Goal: Navigation & Orientation: Find specific page/section

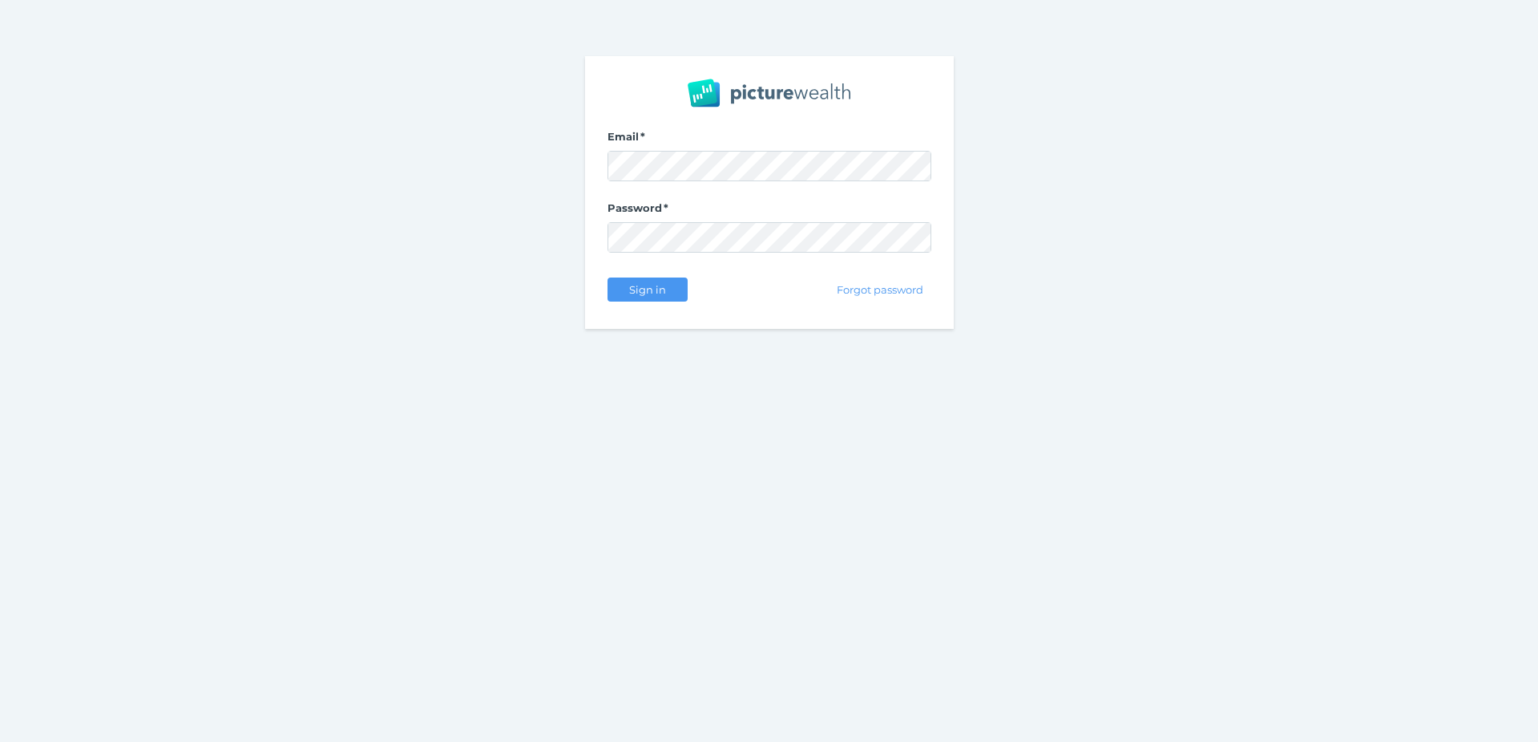
click at [0, 741] on nordpass-portal at bounding box center [0, 742] width 0 height 0
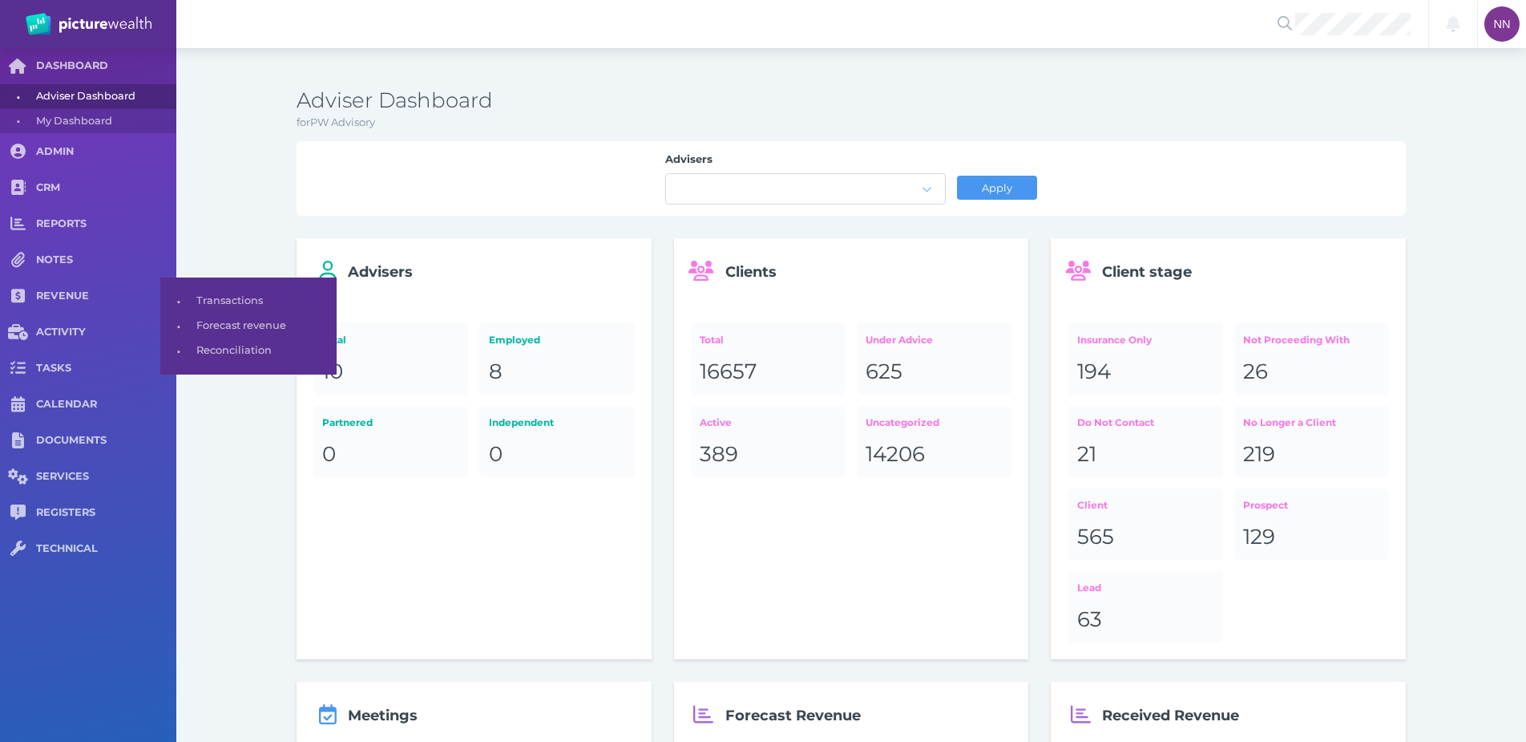
click at [238, 302] on span "Transactions" at bounding box center [263, 301] width 135 height 25
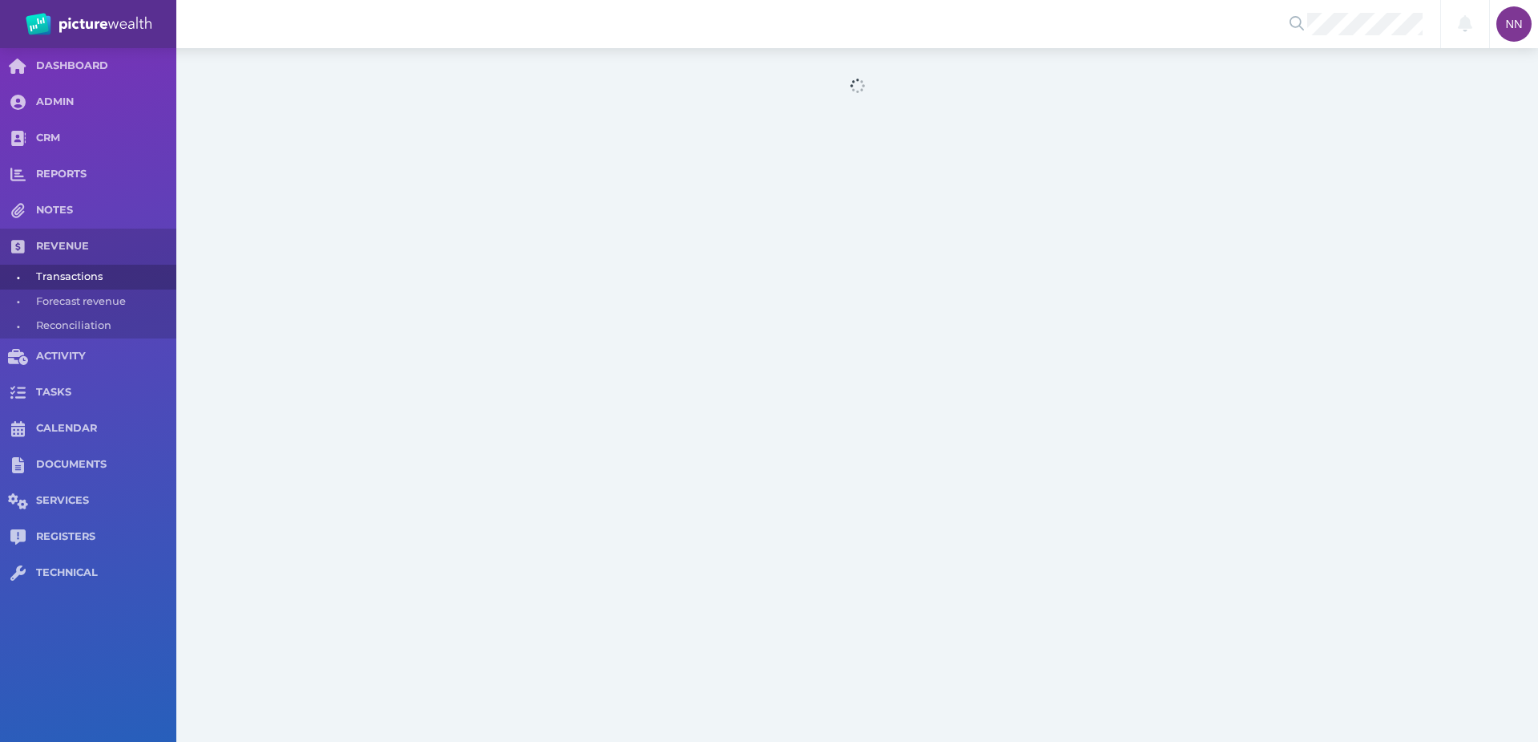
select select "25"
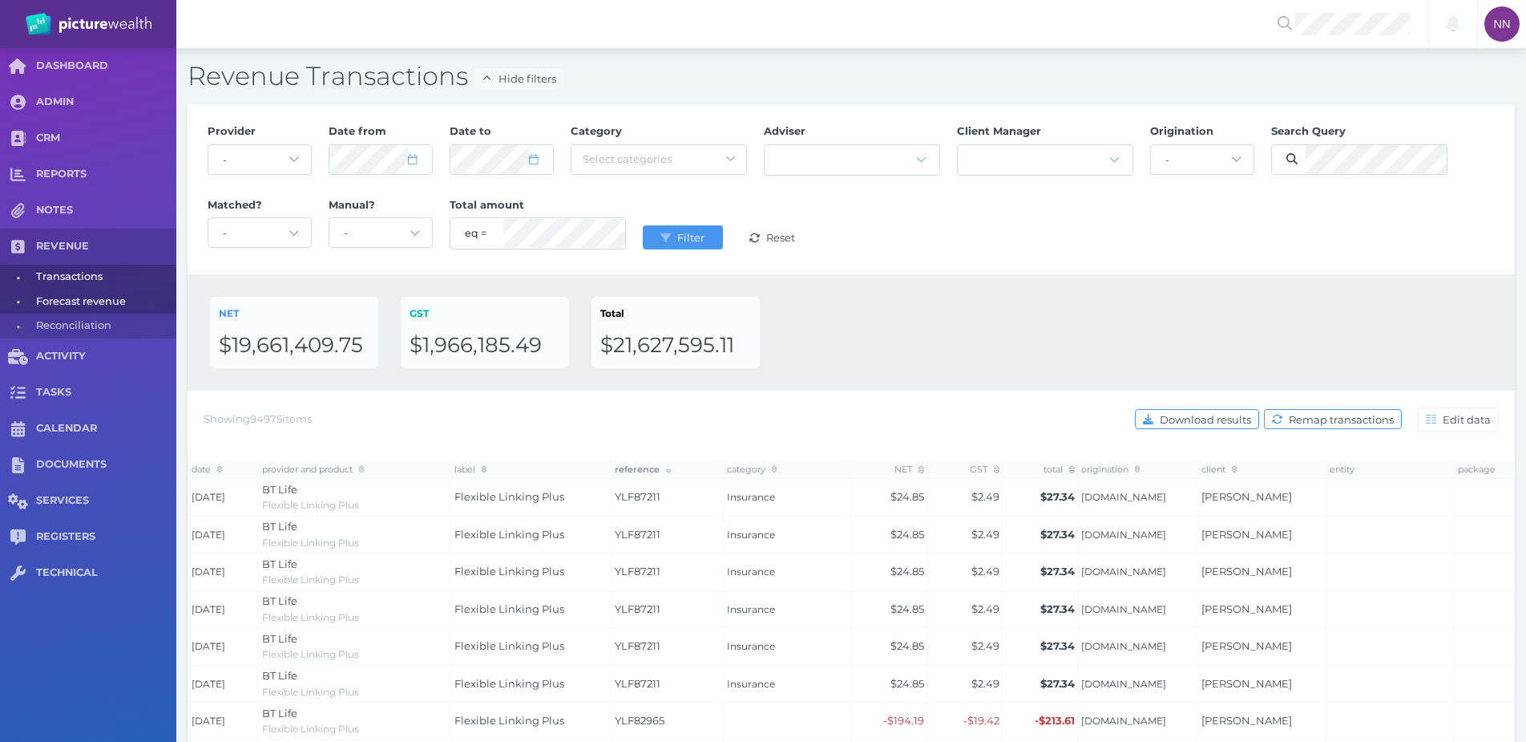
click at [124, 300] on span "Forecast revenue" at bounding box center [103, 301] width 135 height 25
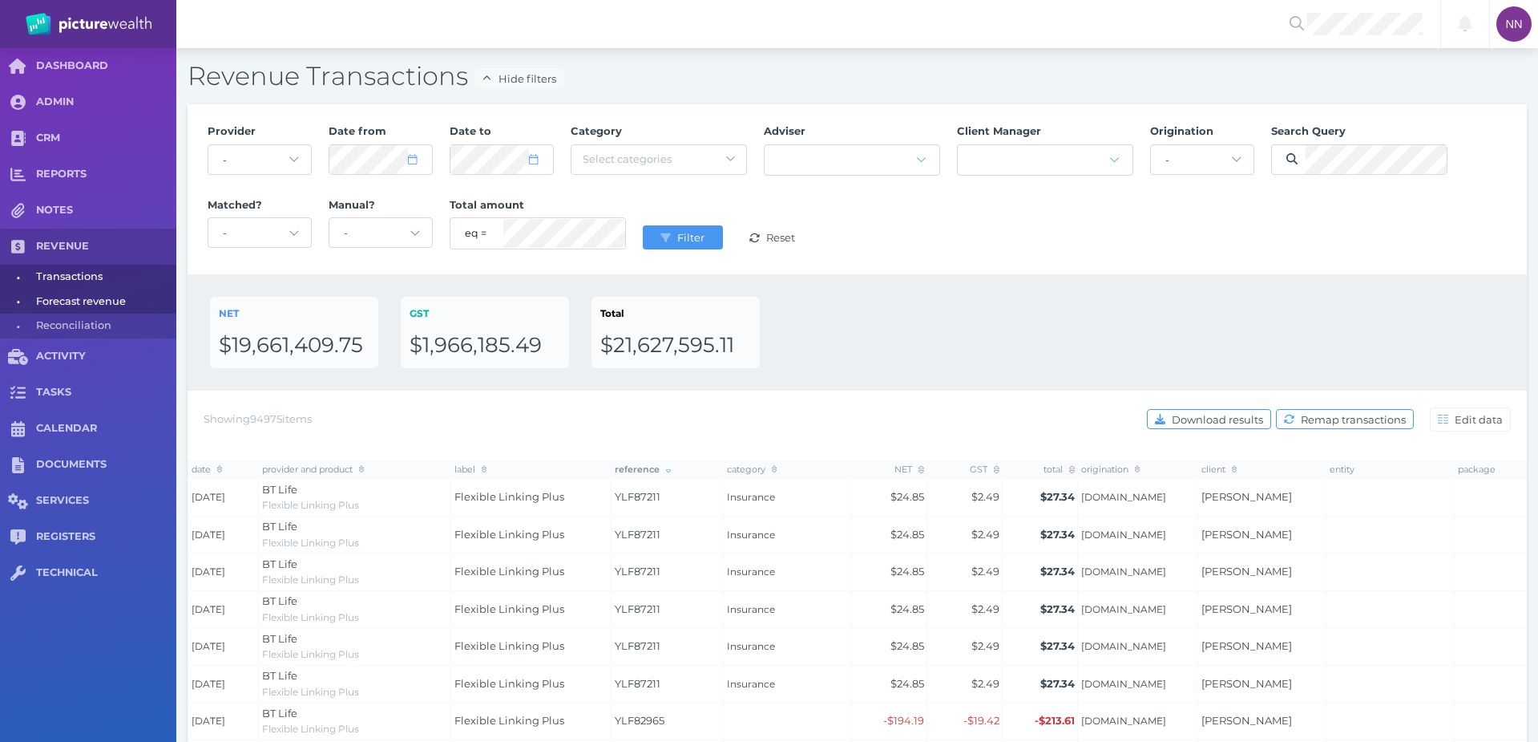
select select "100"
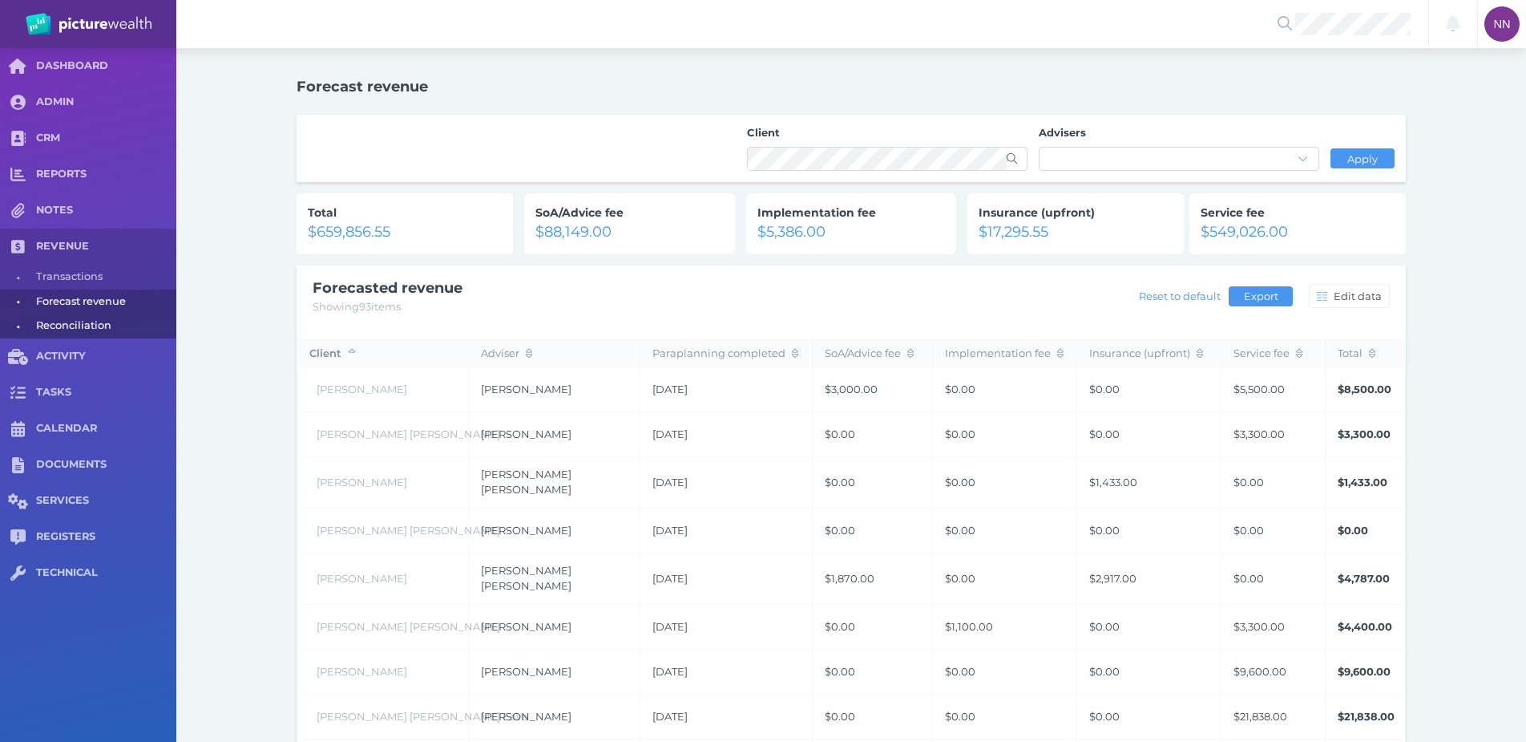
click at [115, 323] on span "Reconciliation" at bounding box center [103, 325] width 135 height 25
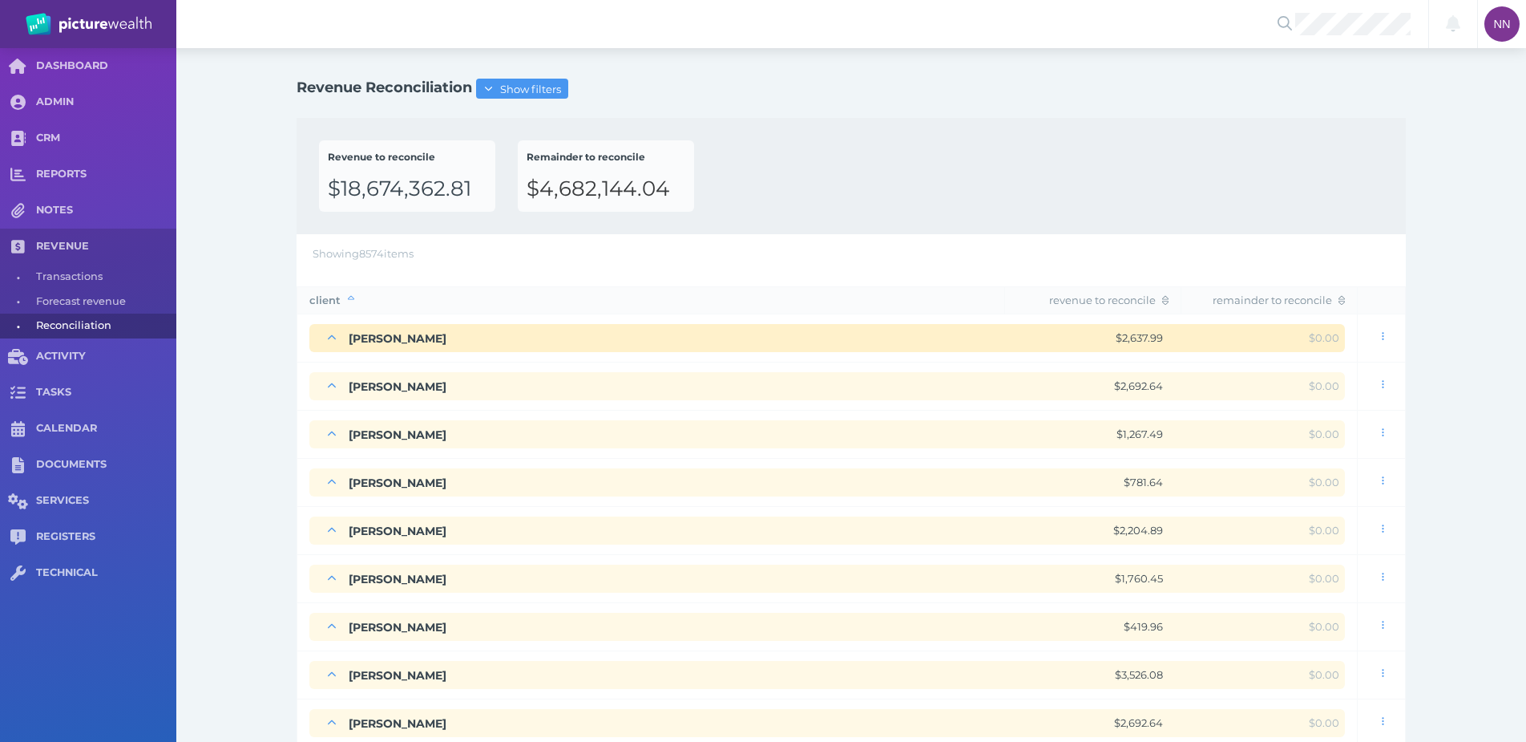
click at [319, 337] on div at bounding box center [332, 337] width 34 height 17
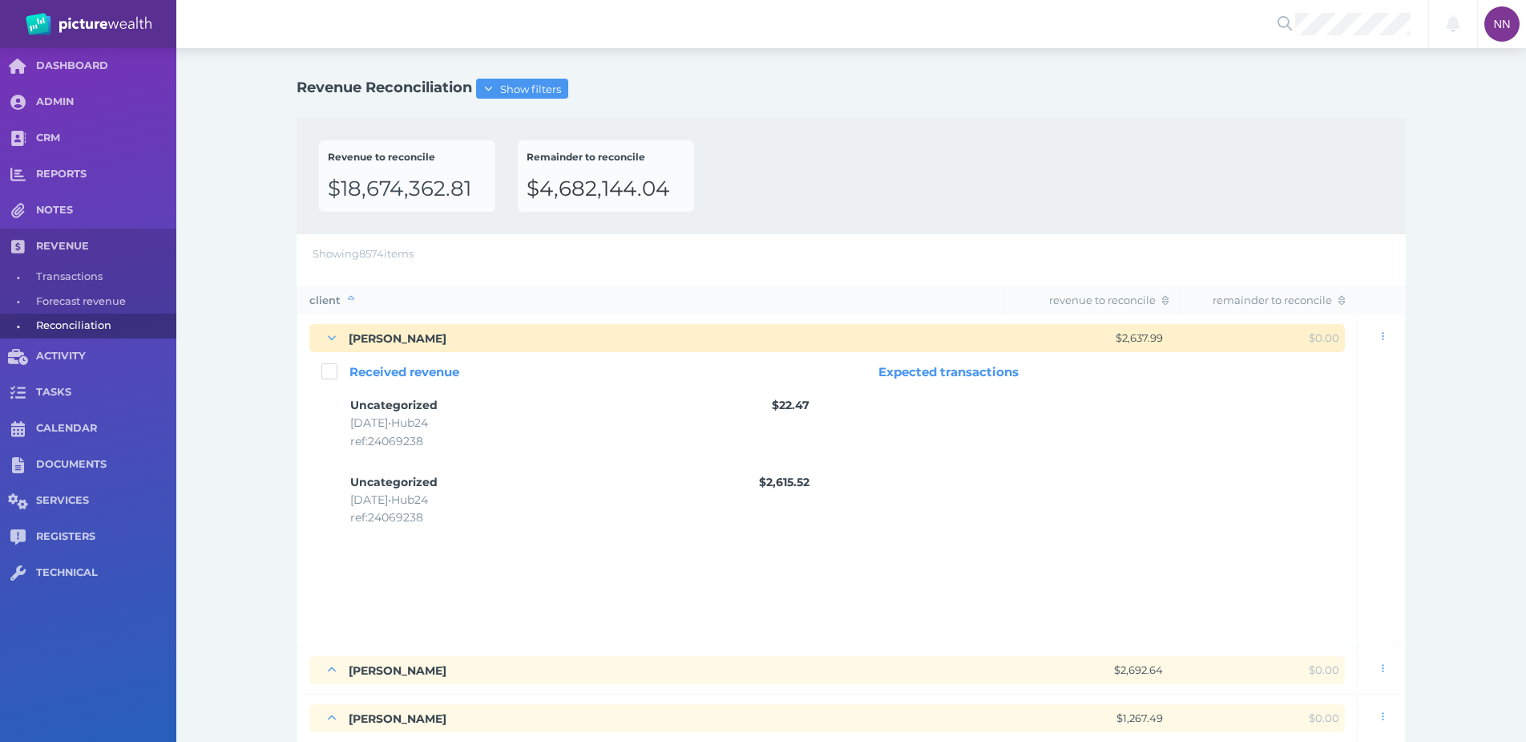
click at [319, 337] on div at bounding box center [332, 337] width 34 height 17
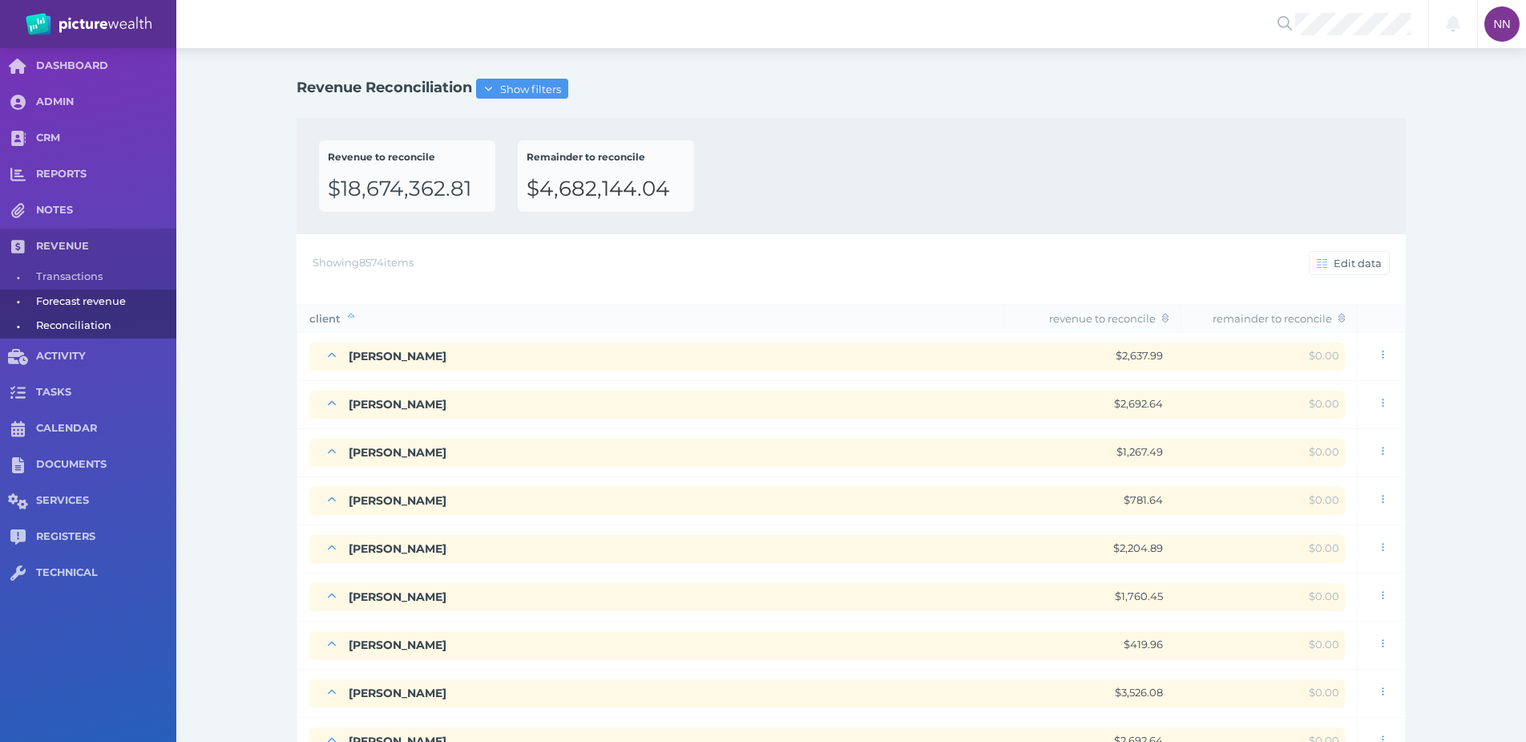
click at [103, 296] on span "Forecast revenue" at bounding box center [103, 301] width 135 height 25
select select "100"
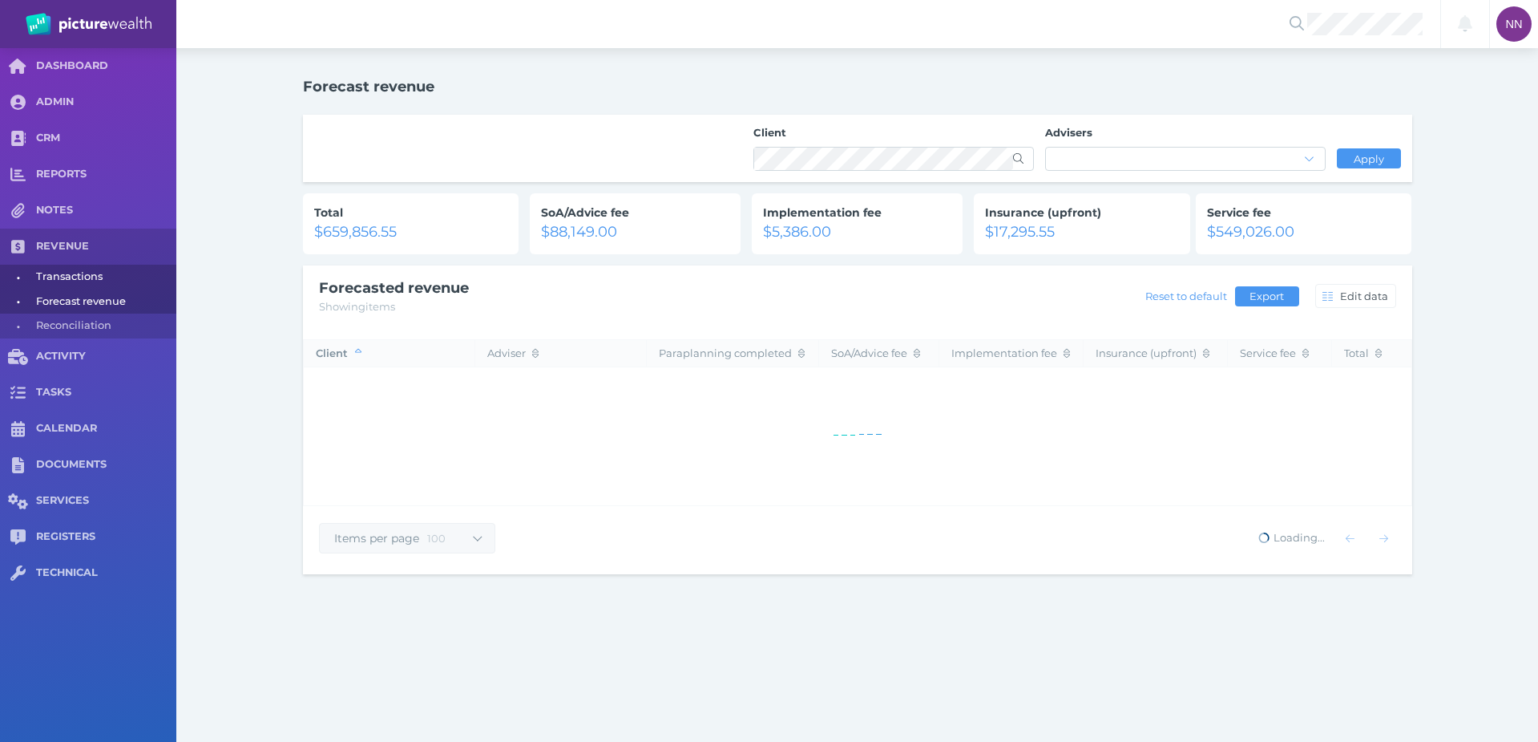
click at [109, 281] on span "Transactions" at bounding box center [103, 277] width 135 height 25
select select "25"
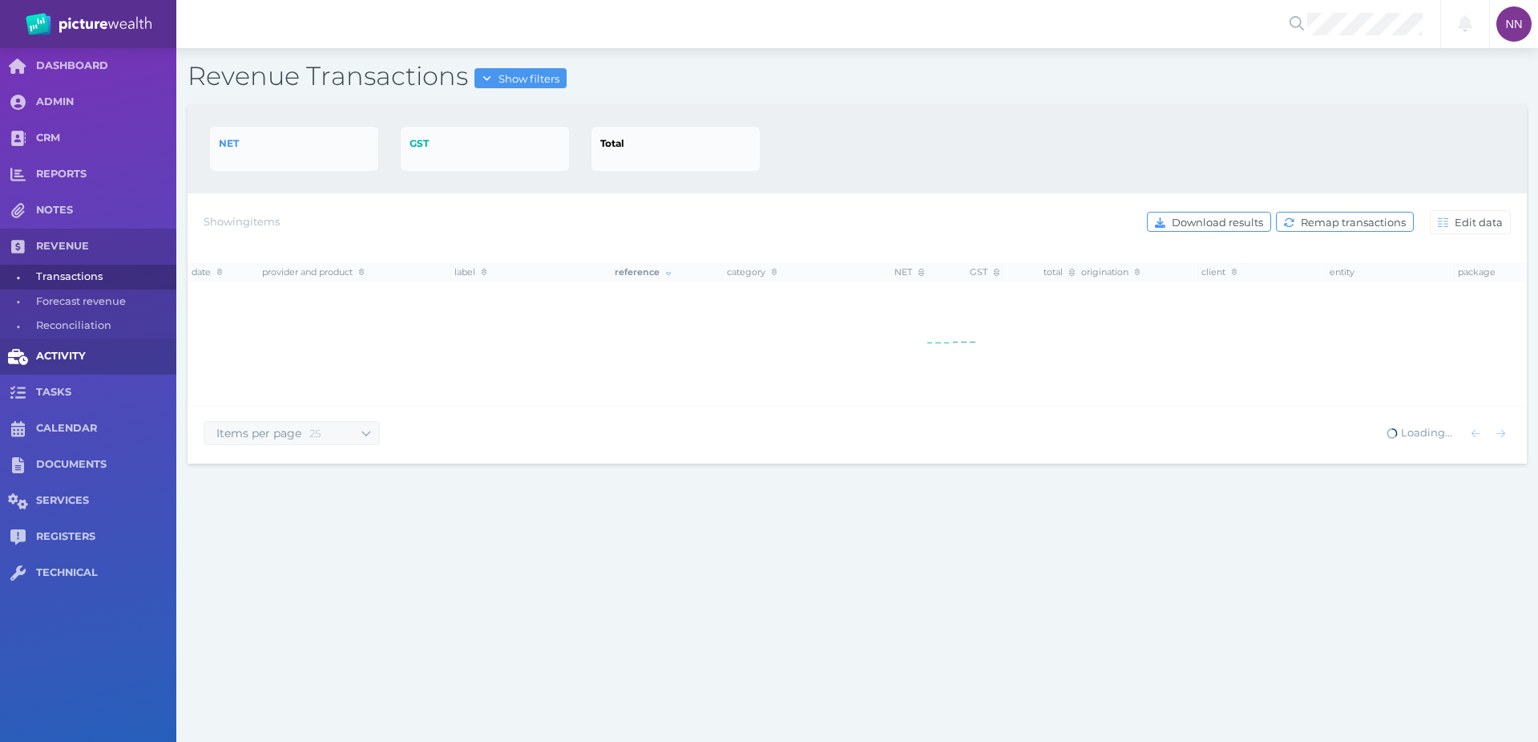
click at [89, 366] on link "ACTIVITY" at bounding box center [88, 356] width 176 height 36
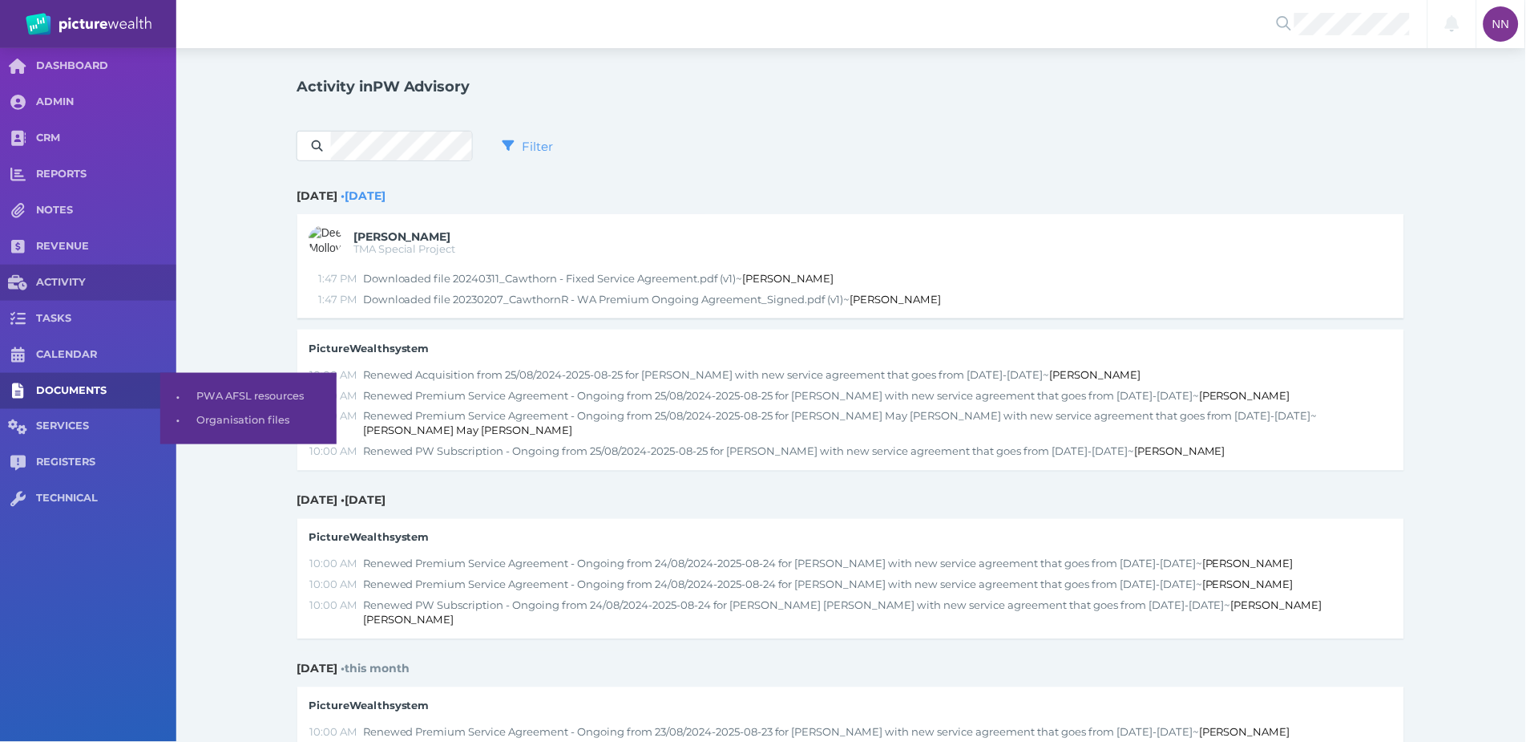
click at [95, 395] on span "DOCUMENTS" at bounding box center [106, 391] width 140 height 14
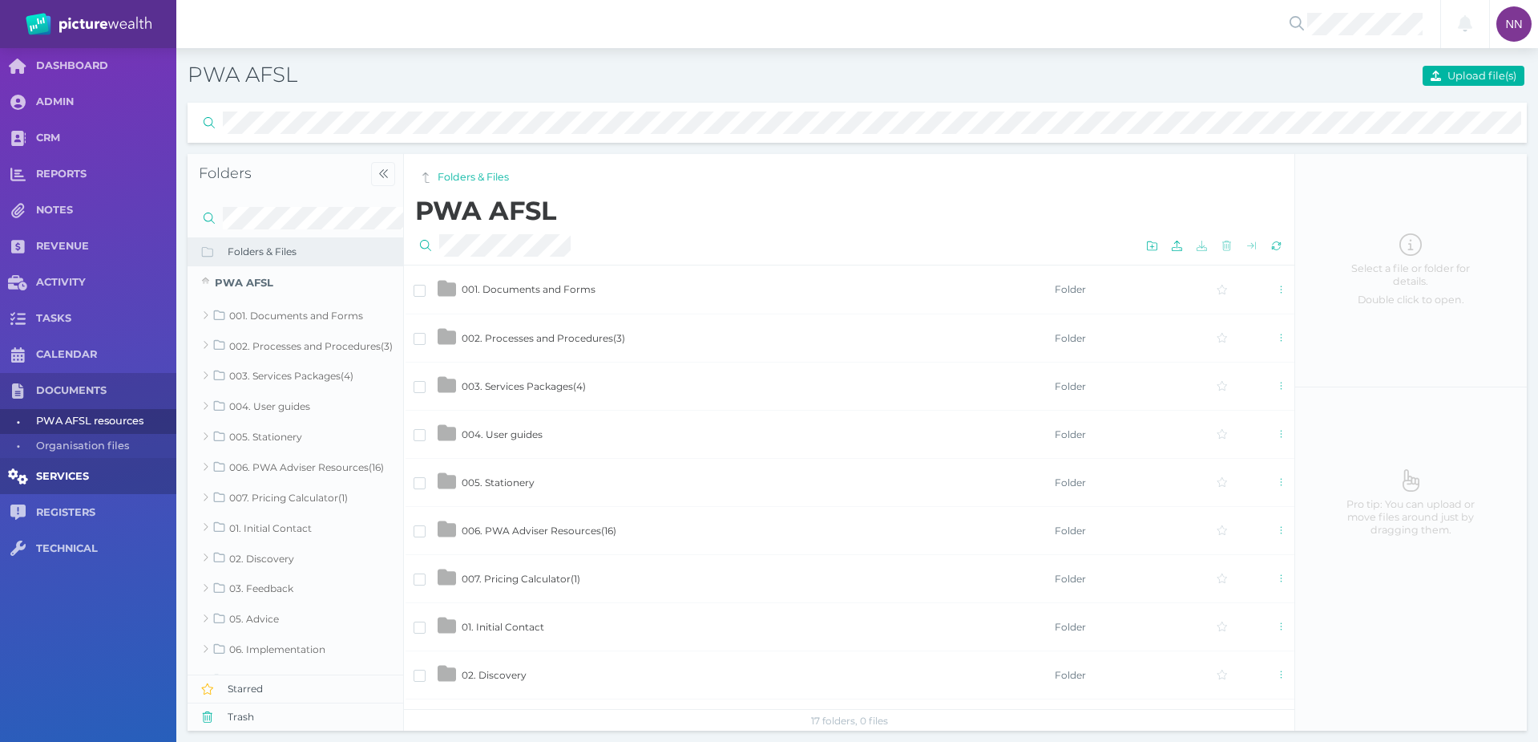
click at [99, 471] on span "SERVICES" at bounding box center [106, 477] width 140 height 14
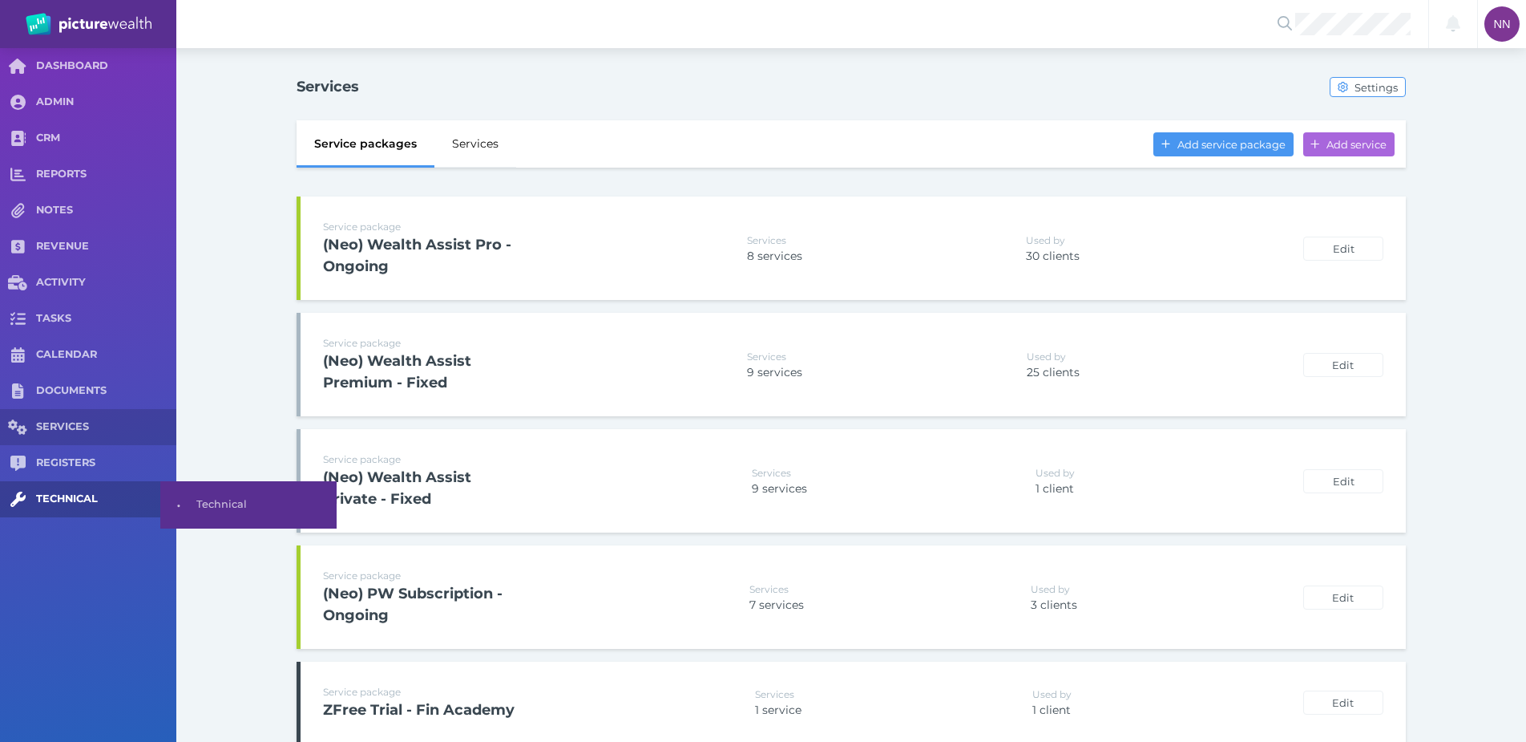
click at [99, 495] on span "TECHNICAL" at bounding box center [106, 499] width 140 height 14
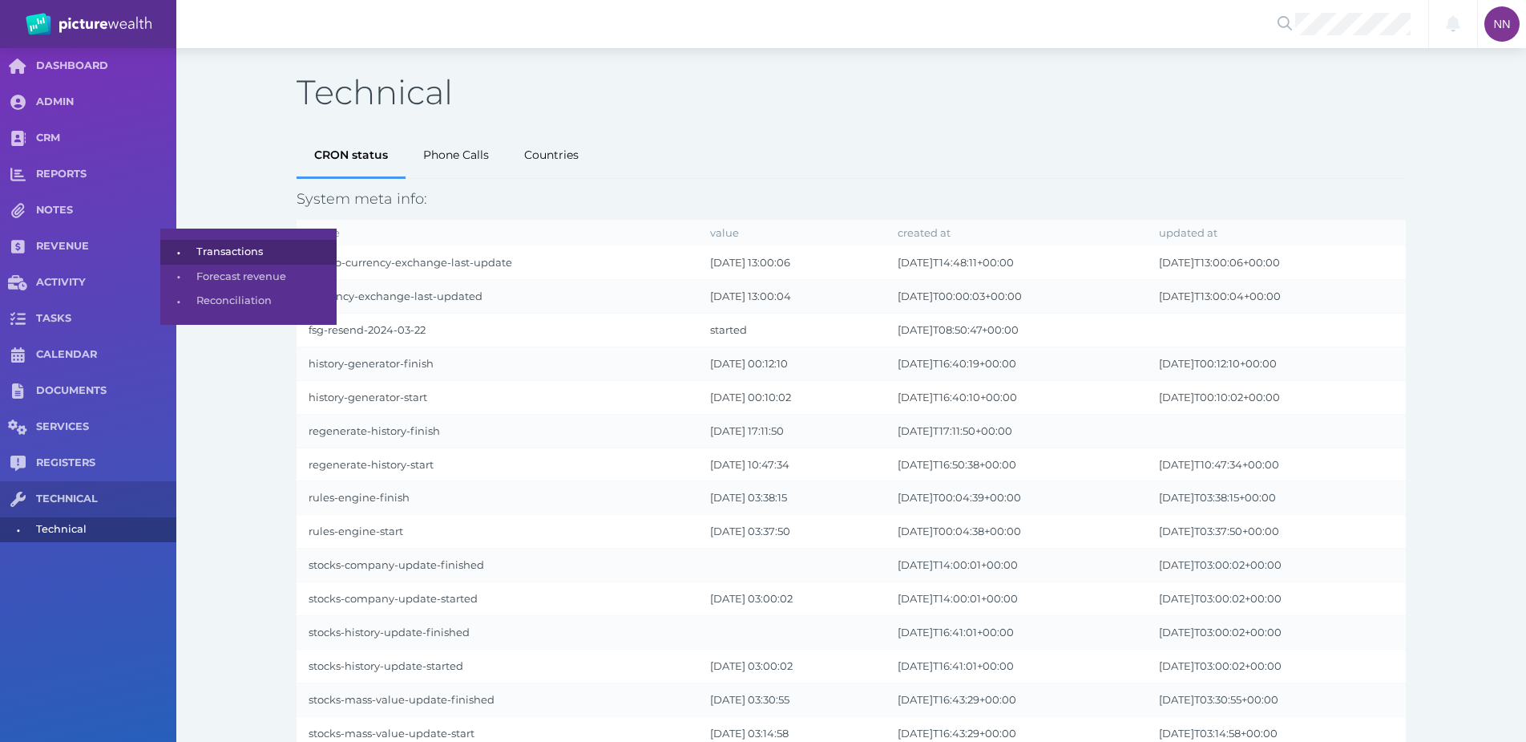
click at [180, 252] on span "•" at bounding box center [178, 252] width 36 height 20
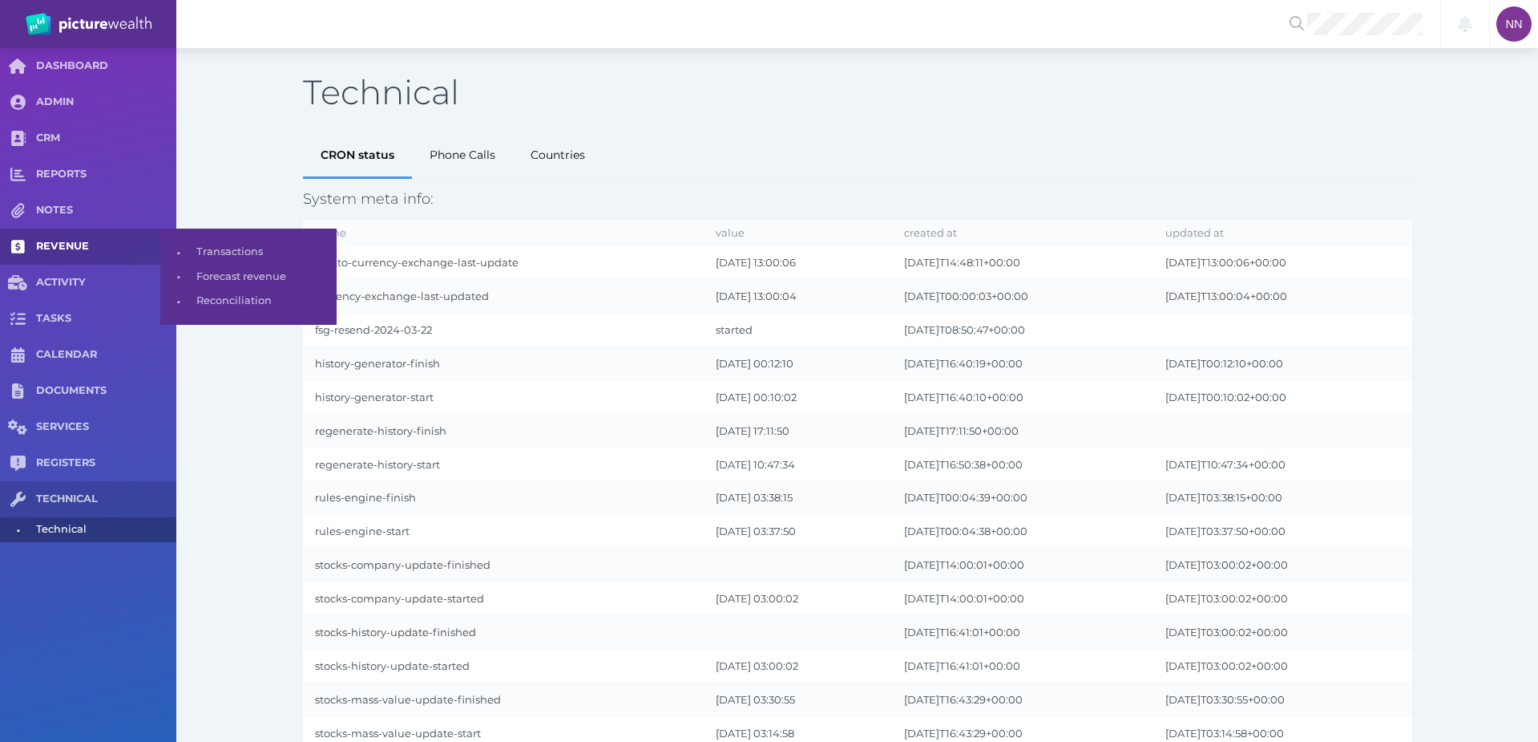
select select "25"
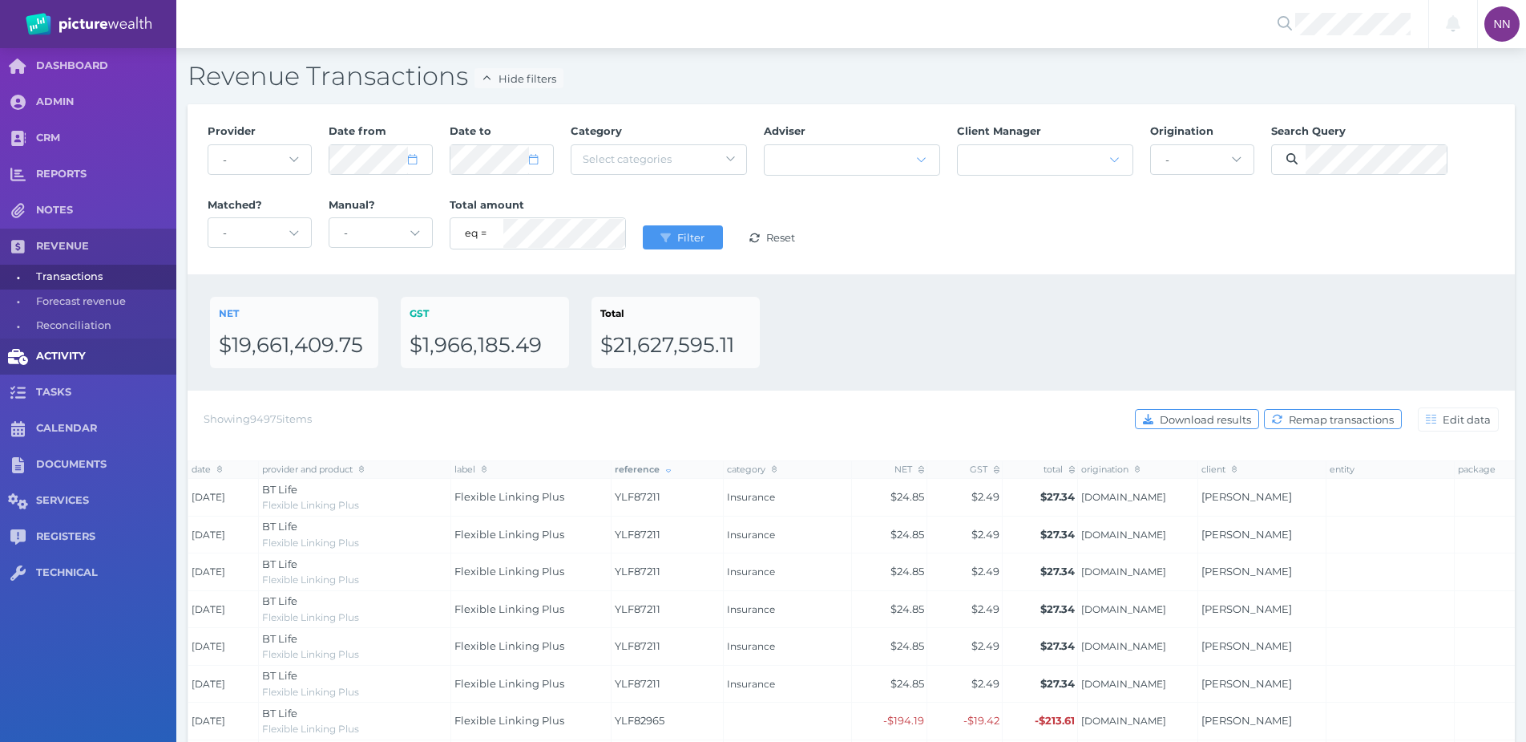
click at [93, 366] on link "ACTIVITY" at bounding box center [88, 356] width 176 height 36
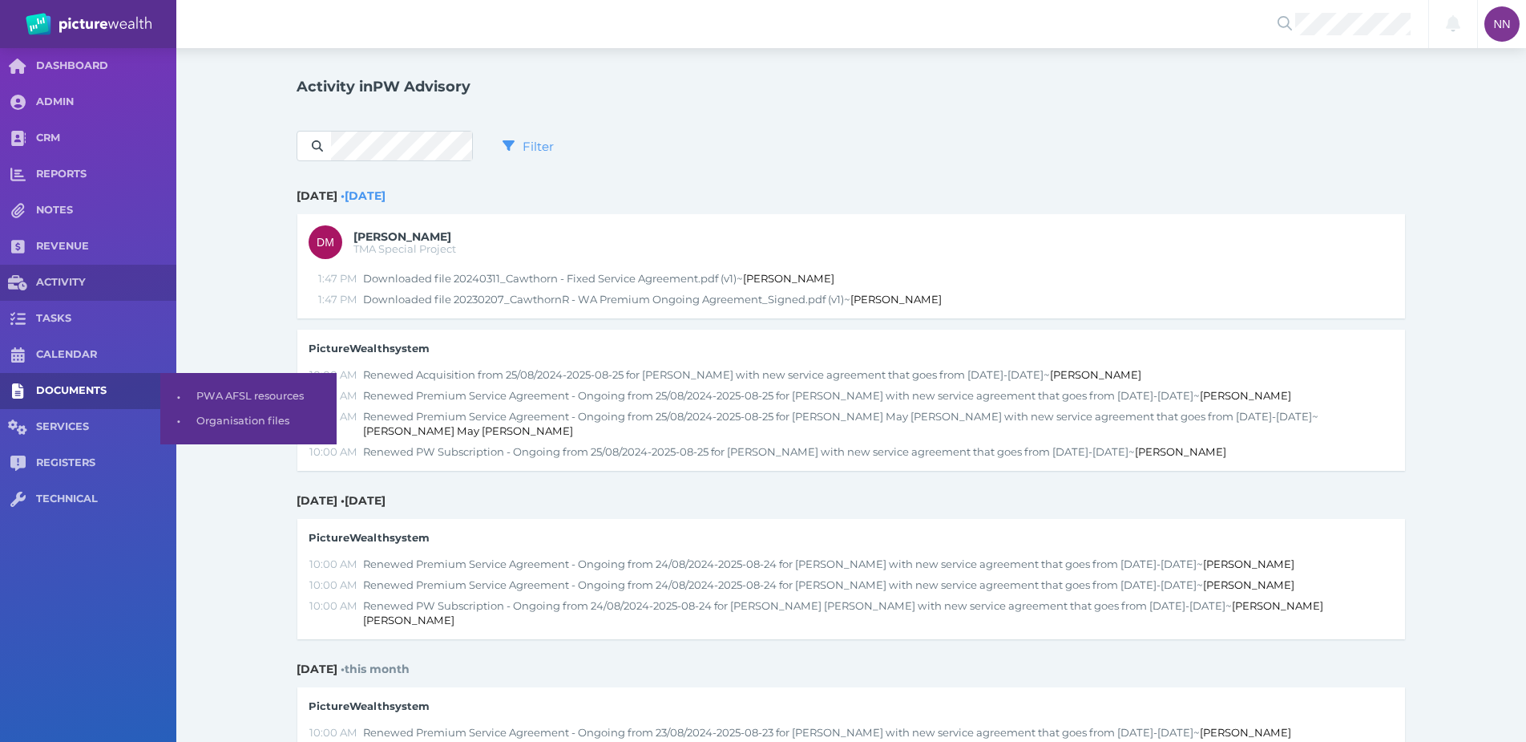
click at [88, 387] on span "DOCUMENTS" at bounding box center [106, 391] width 140 height 14
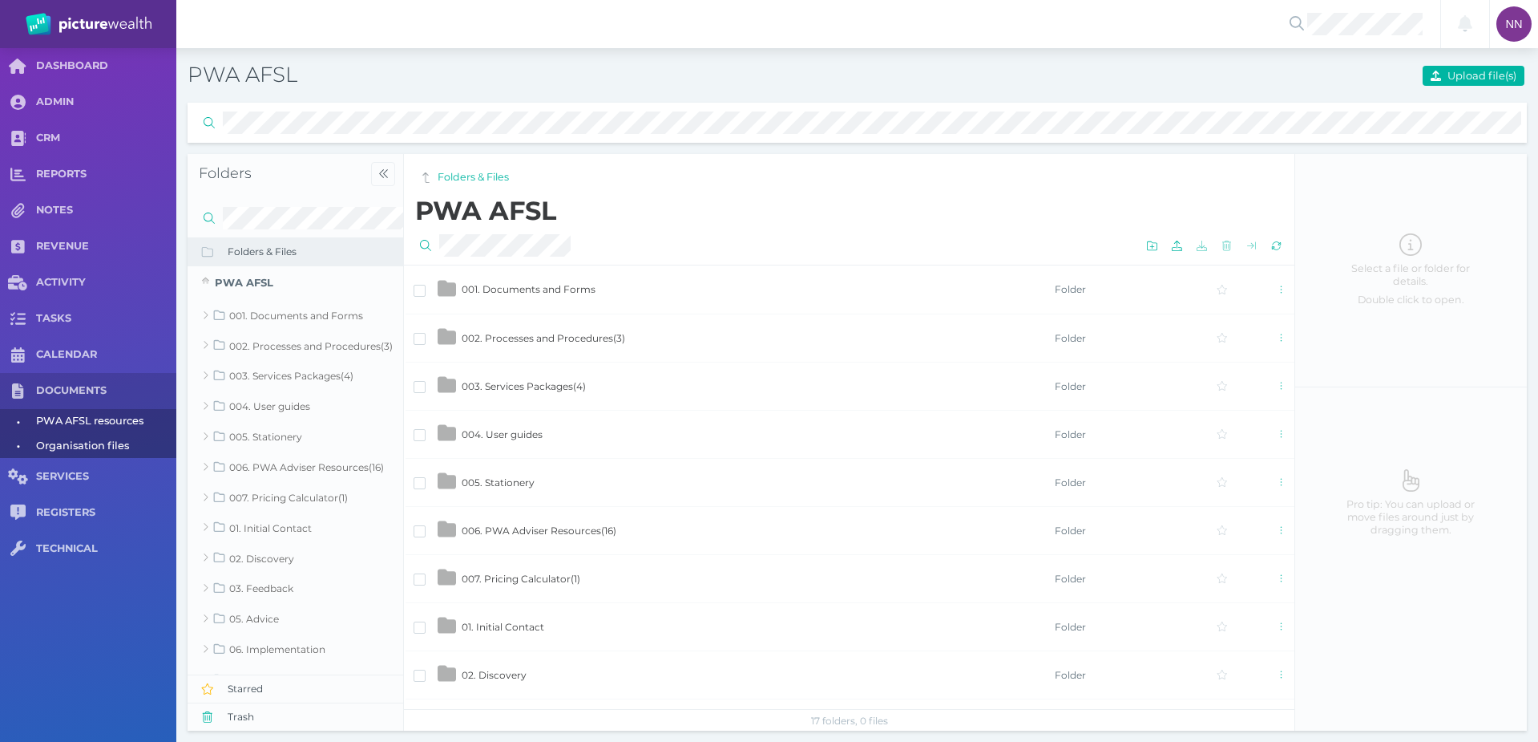
click at [88, 441] on span "Organisation files" at bounding box center [103, 446] width 135 height 25
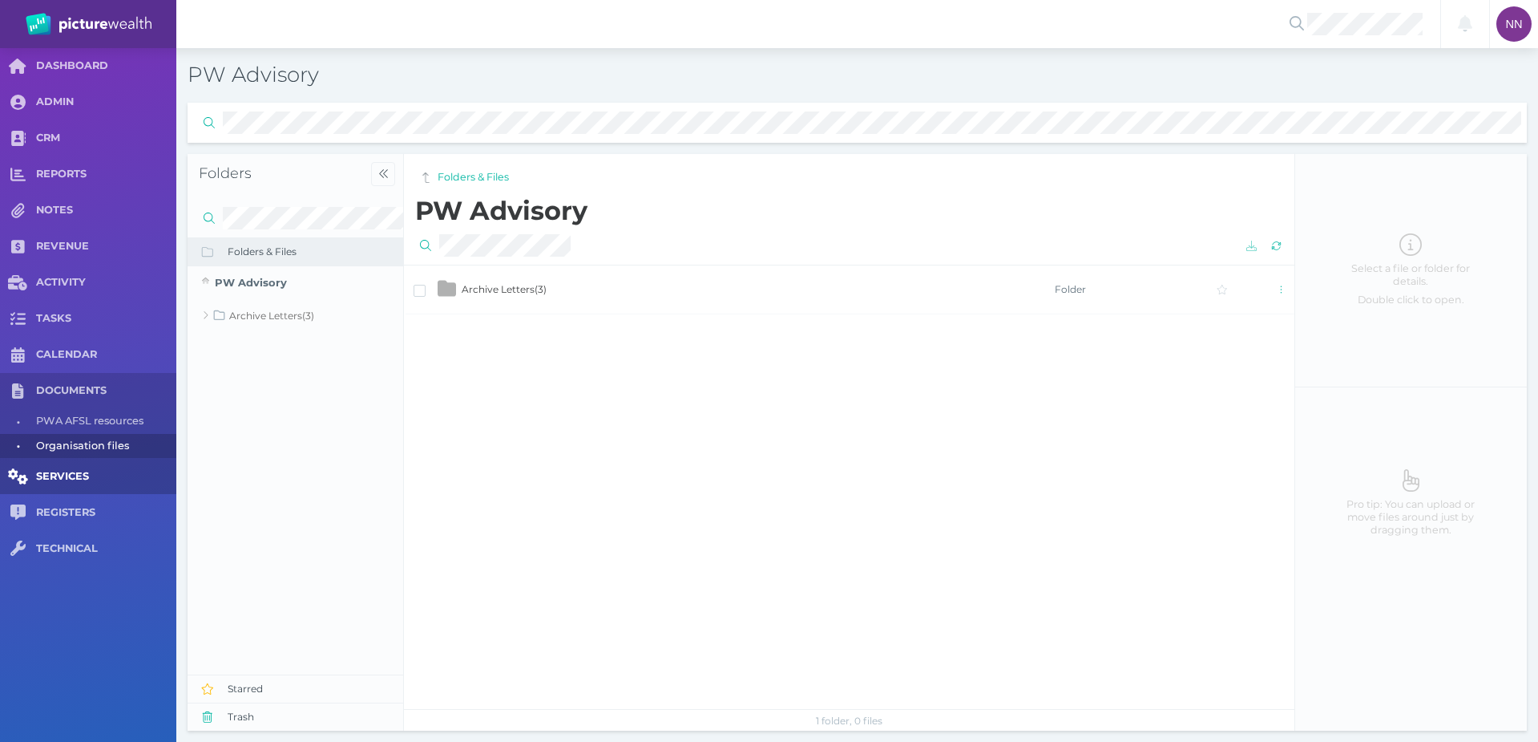
click at [81, 478] on span "SERVICES" at bounding box center [106, 477] width 140 height 14
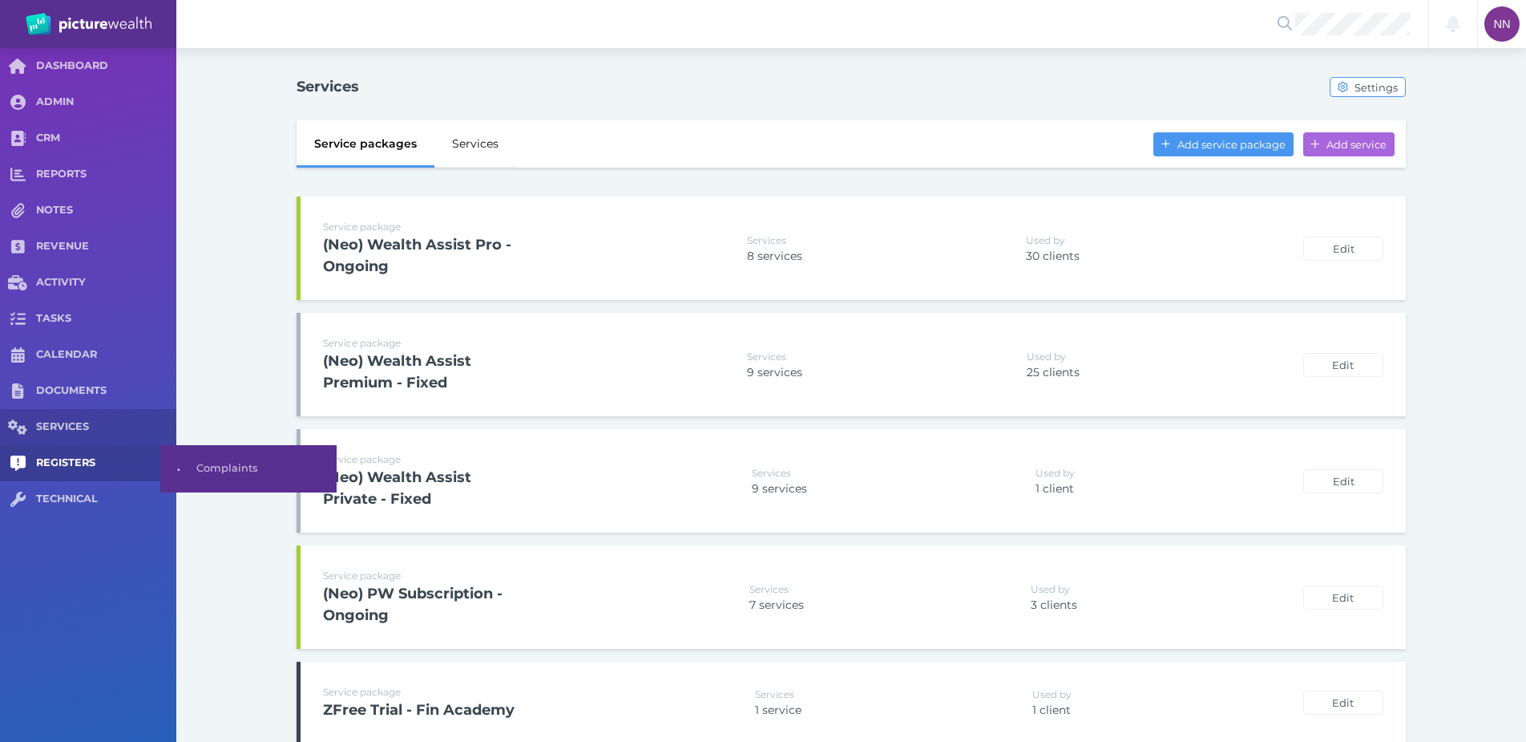
click at [84, 468] on span "REGISTERS" at bounding box center [106, 463] width 140 height 14
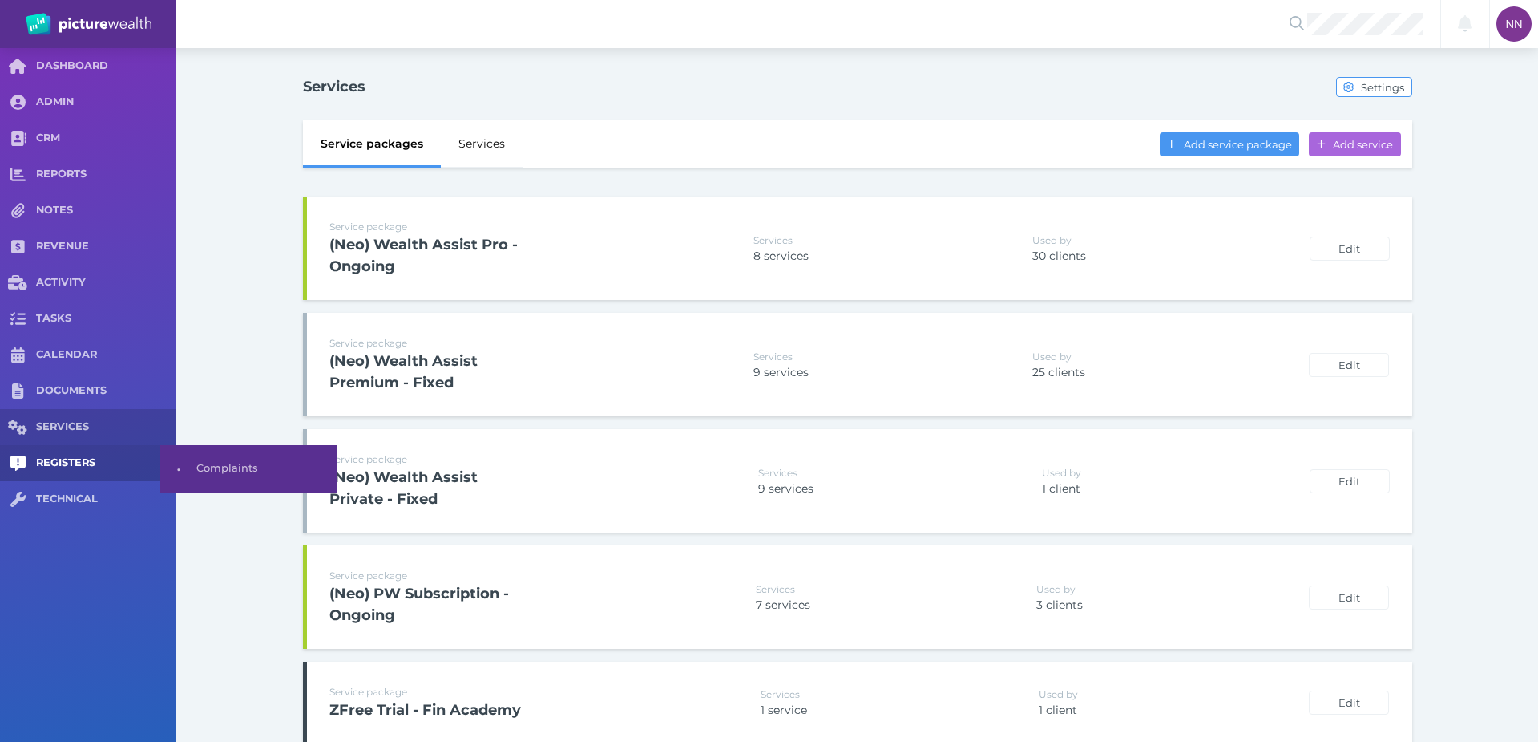
select select "25"
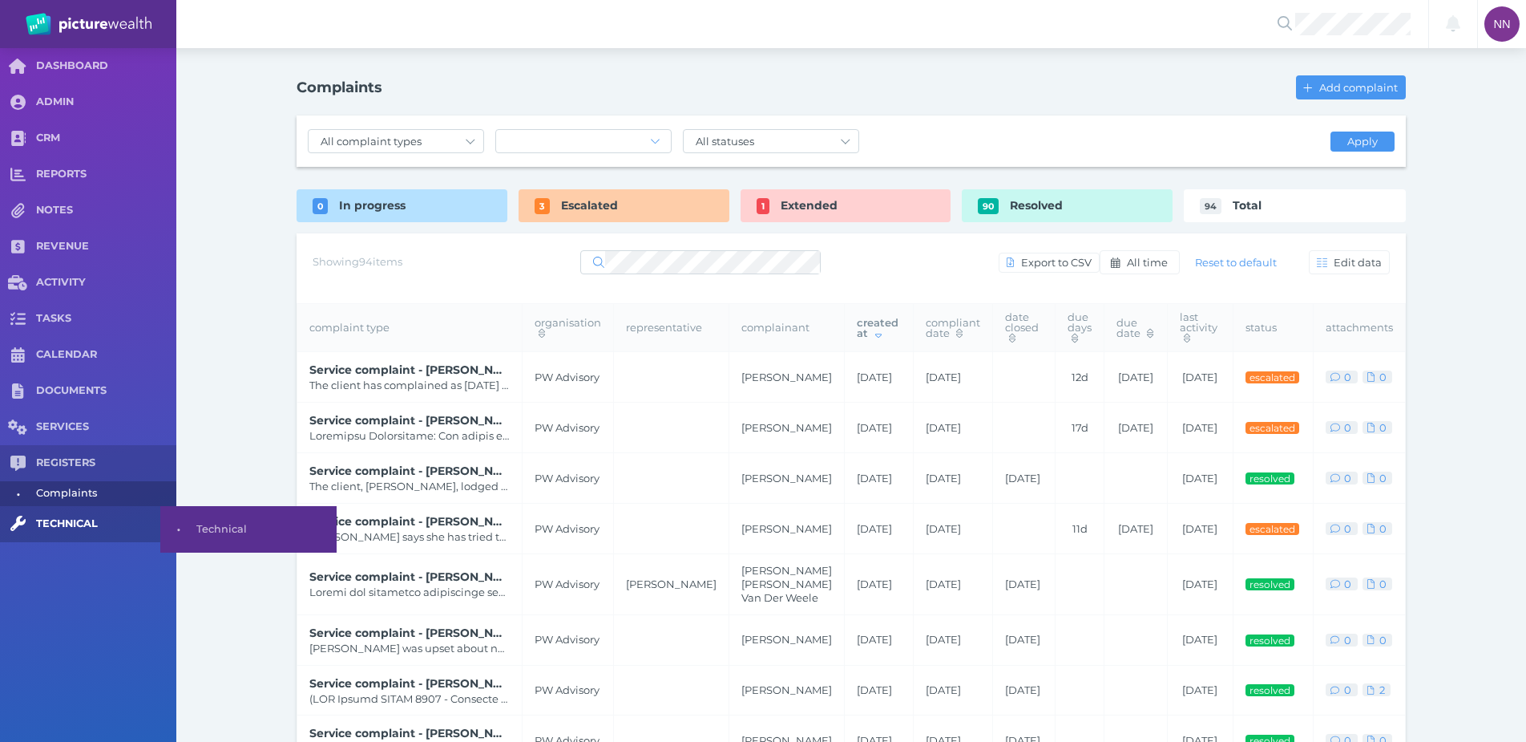
click at [95, 514] on link "TECHNICAL" at bounding box center [88, 524] width 176 height 36
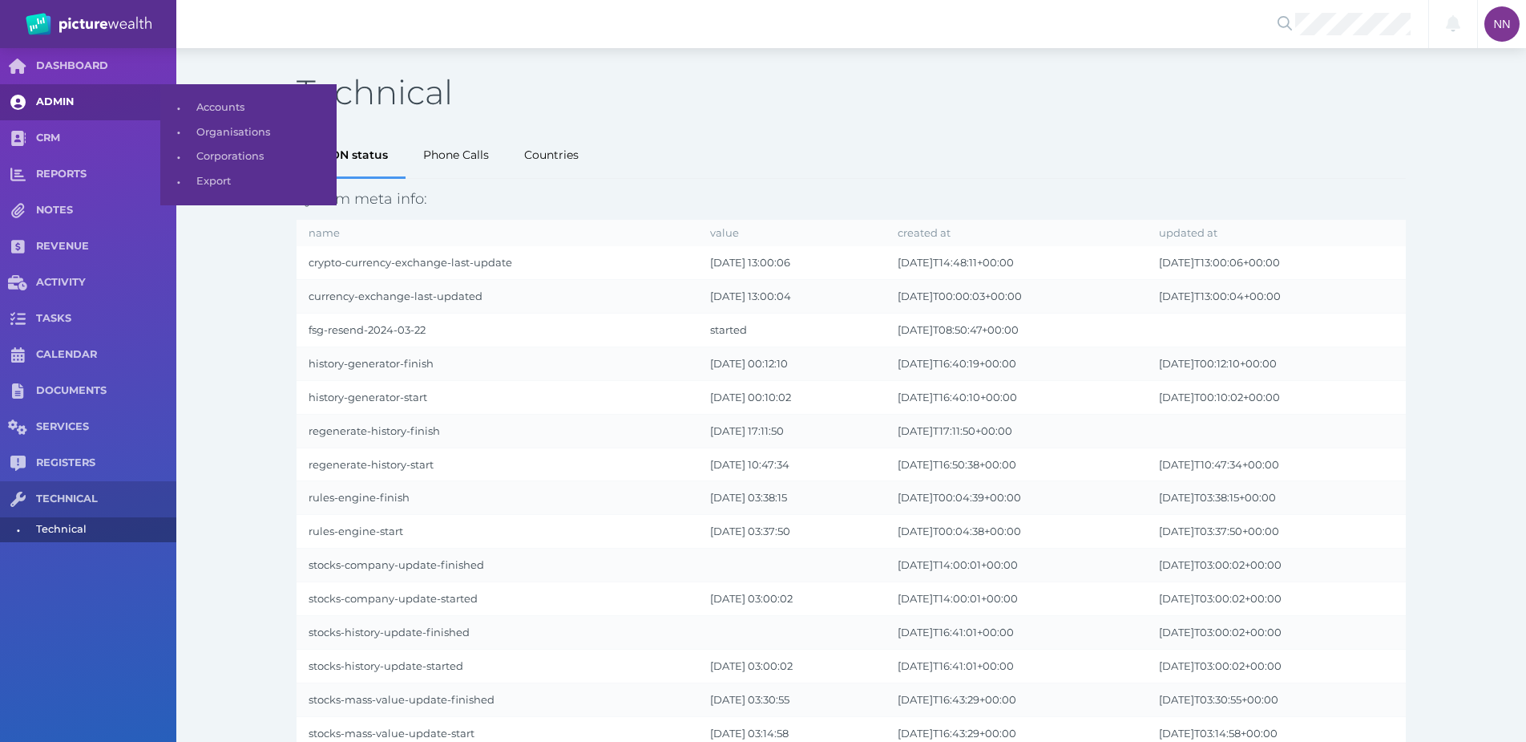
click at [72, 105] on span "ADMIN" at bounding box center [106, 102] width 140 height 14
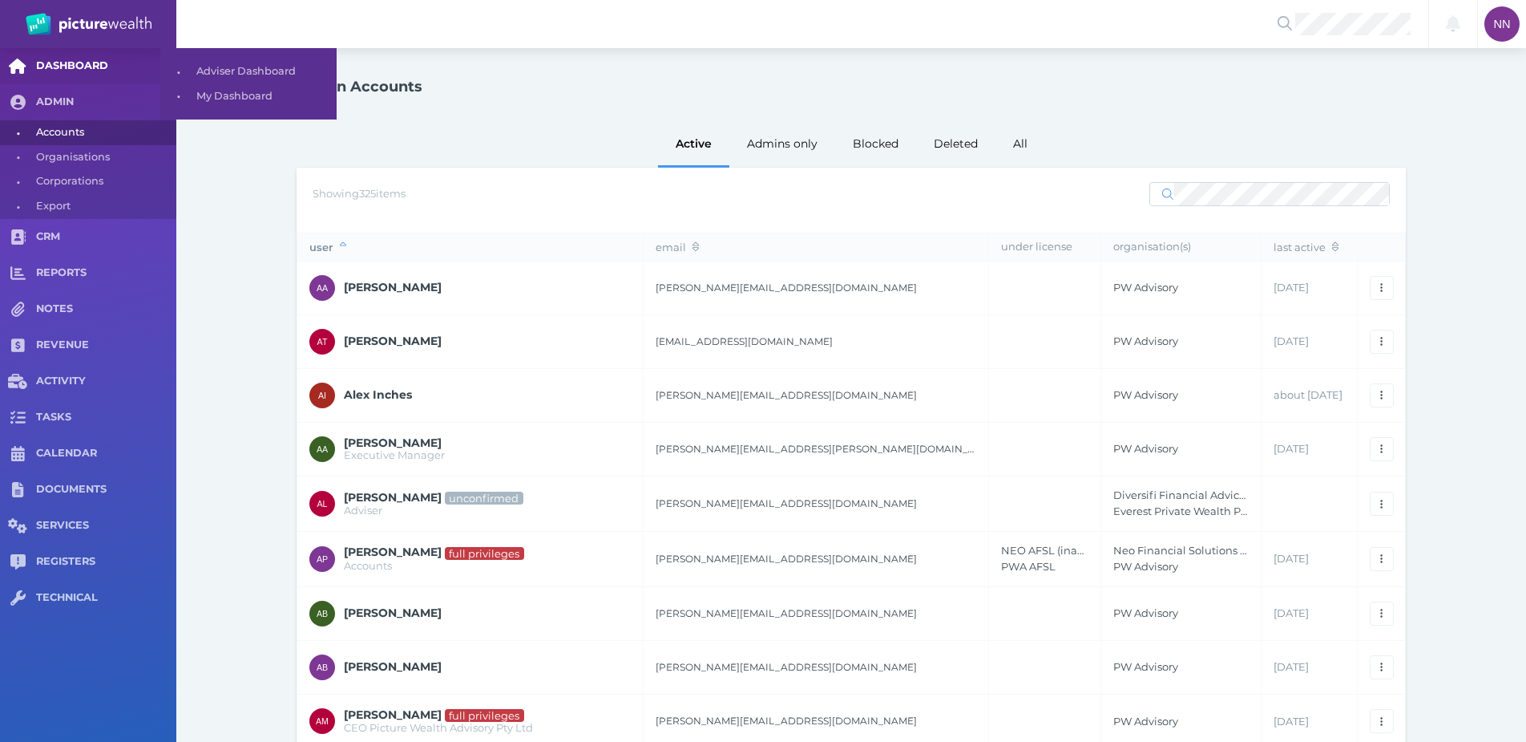
click at [100, 70] on span "DASHBOARD" at bounding box center [106, 66] width 140 height 14
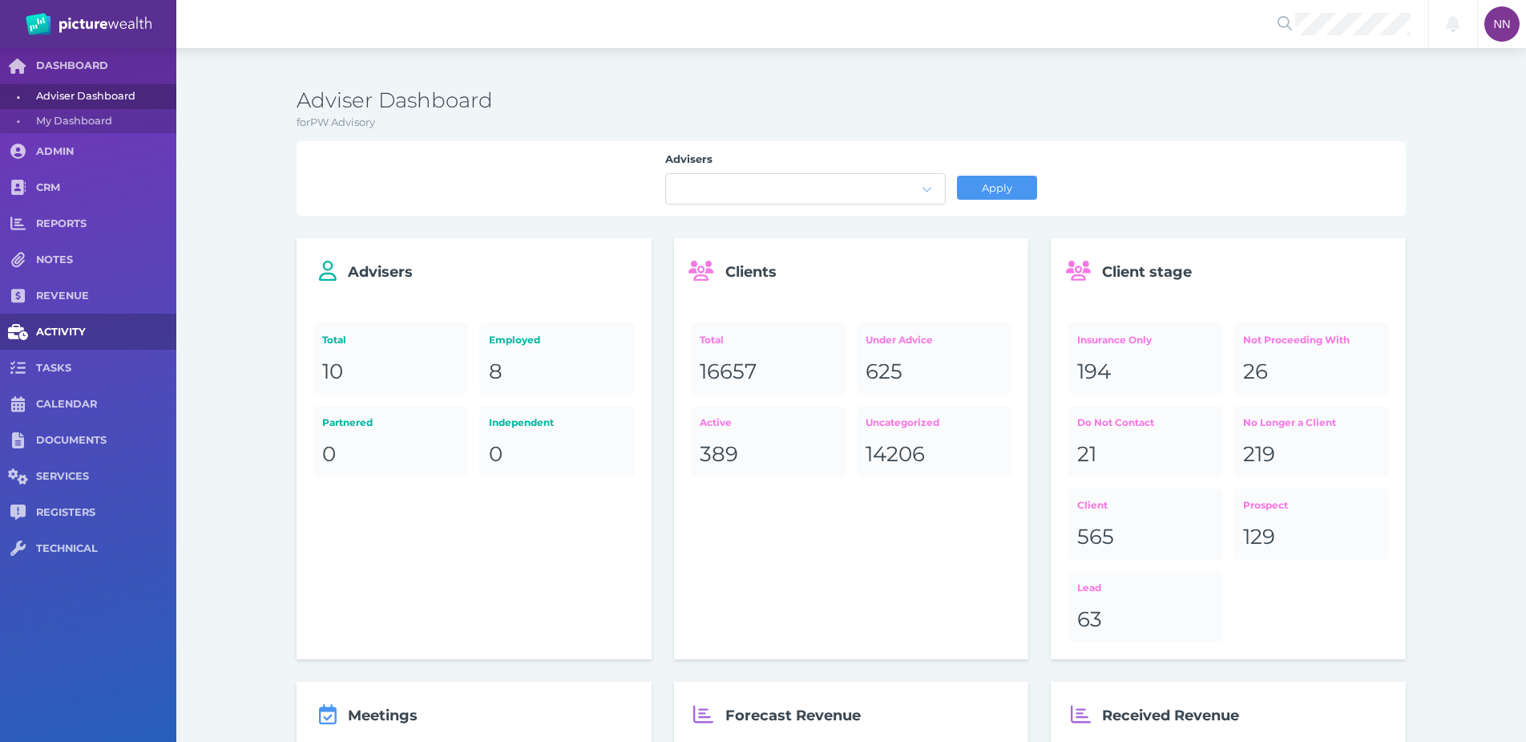
click at [131, 340] on link "ACTIVITY" at bounding box center [88, 331] width 176 height 36
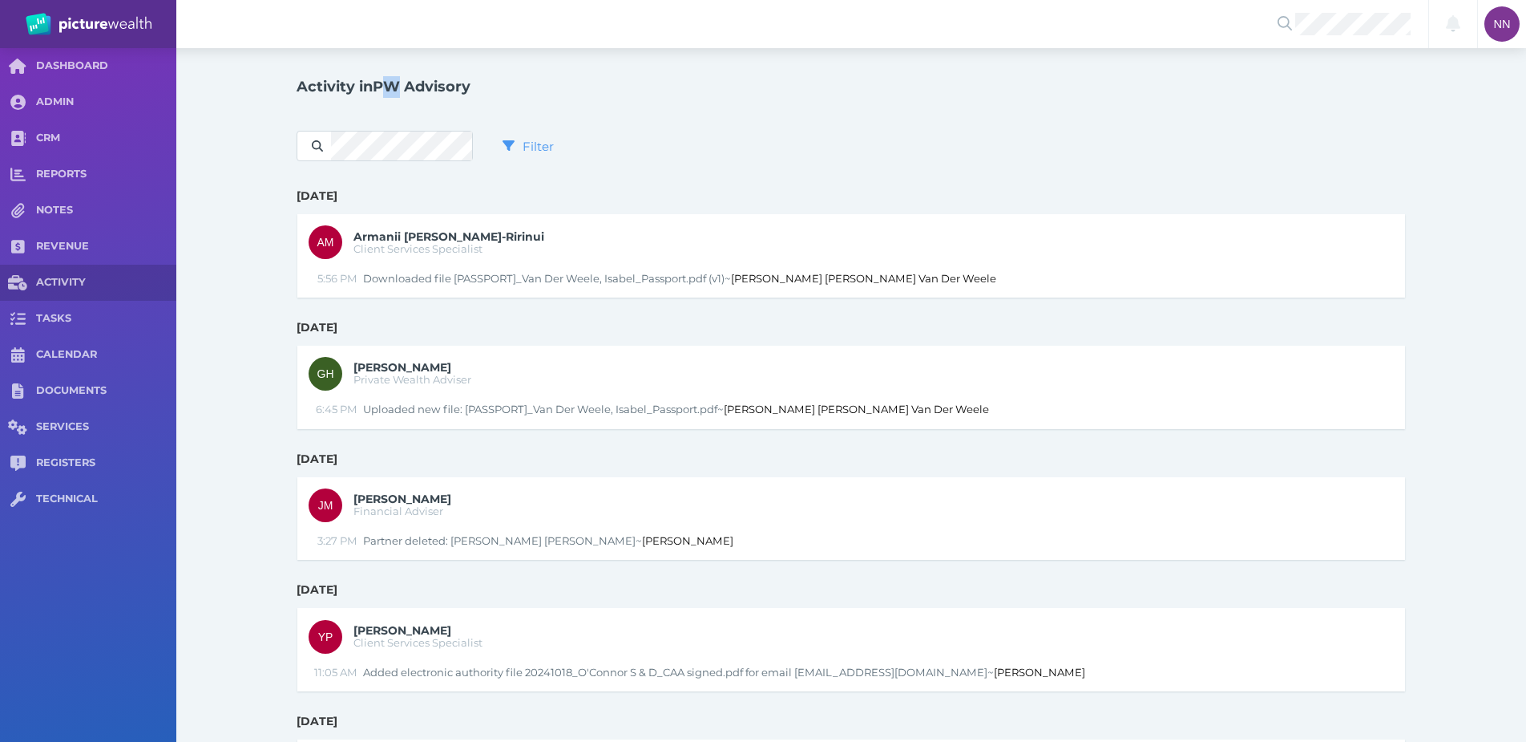
drag, startPoint x: 406, startPoint y: 75, endPoint x: 386, endPoint y: 83, distance: 20.8
